Goal: Navigation & Orientation: Find specific page/section

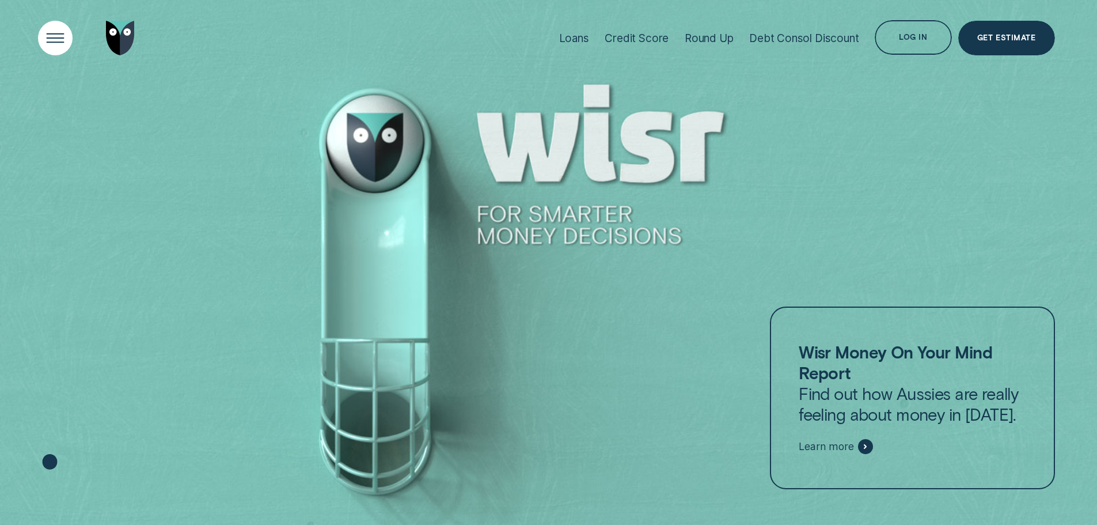
click at [60, 36] on div "Open Menu" at bounding box center [55, 38] width 49 height 49
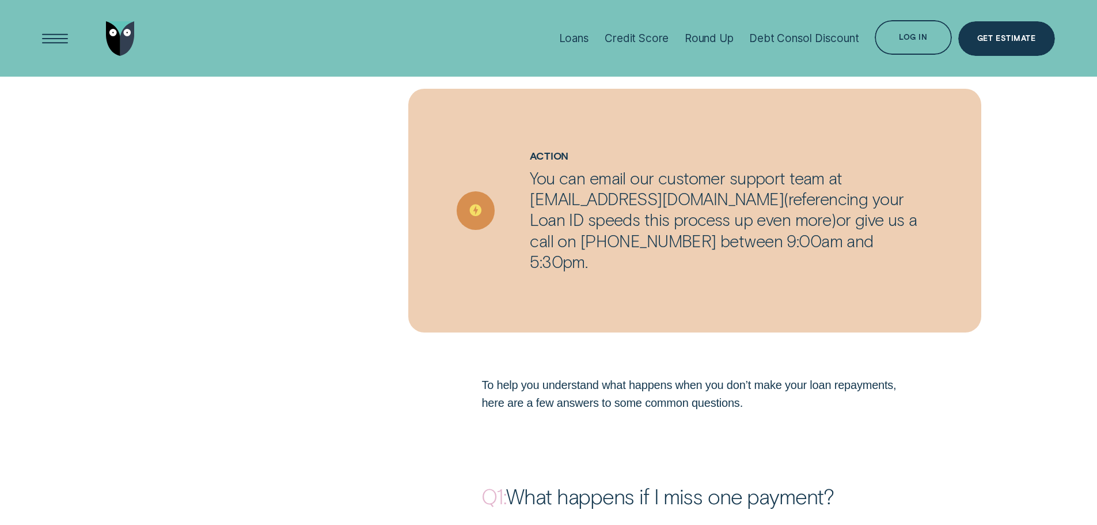
scroll to position [1095, 0]
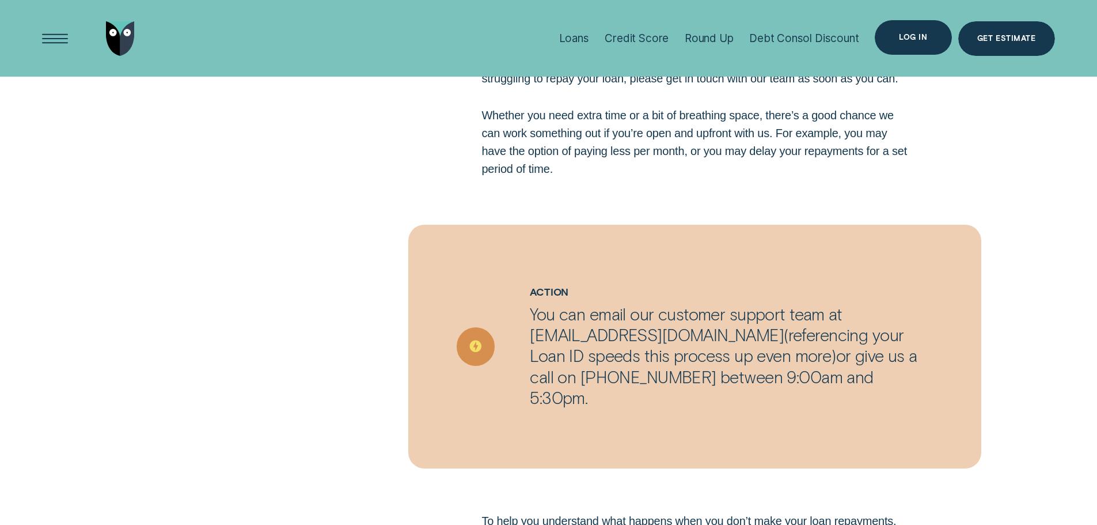
drag, startPoint x: 908, startPoint y: 29, endPoint x: 671, endPoint y: 135, distance: 259.4
click at [851, 214] on div "Your financial wellness is the most important thing to us – so if you’re in a b…" at bounding box center [548, 239] width 1097 height 616
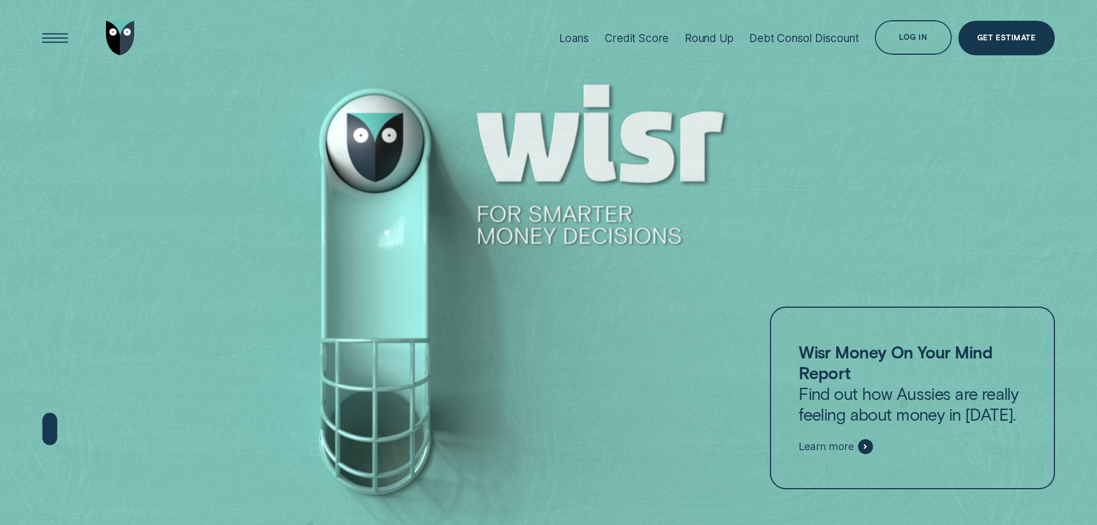
click at [905, 43] on div "Log in" at bounding box center [913, 37] width 77 height 35
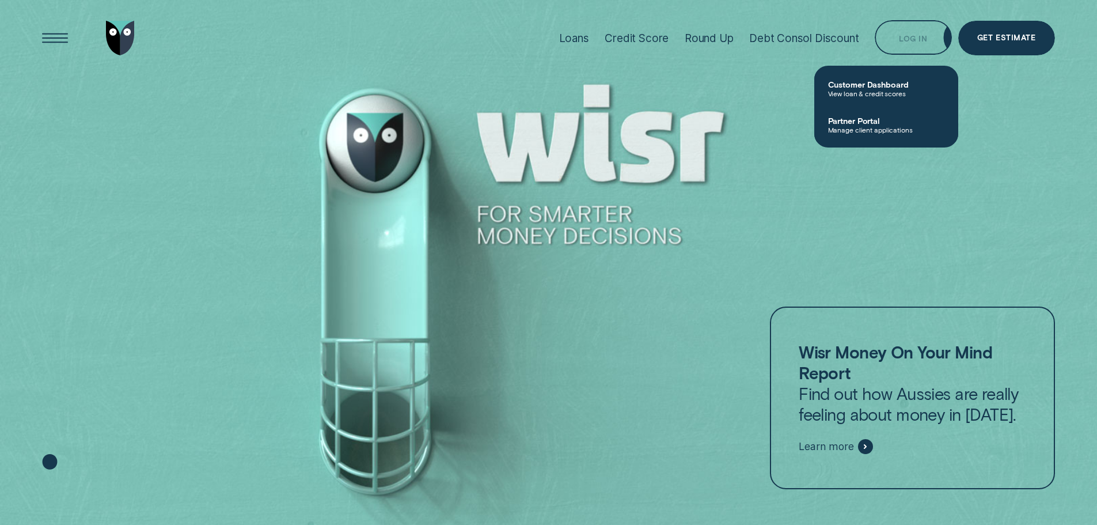
click at [890, 85] on span "Customer Dashboard" at bounding box center [886, 84] width 116 height 10
